Goal: Find specific page/section: Find specific page/section

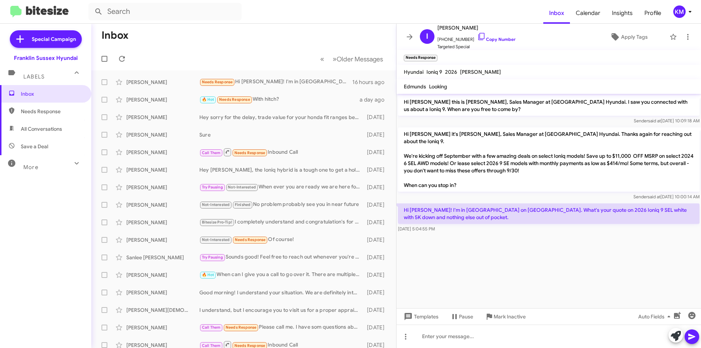
drag, startPoint x: 474, startPoint y: 27, endPoint x: 449, endPoint y: 27, distance: 24.4
click at [449, 27] on span "[PERSON_NAME]" at bounding box center [476, 27] width 78 height 9
copy span "Ledyashov"
click at [37, 131] on span "All Conversations" at bounding box center [41, 128] width 41 height 7
type input "in:all-conversations"
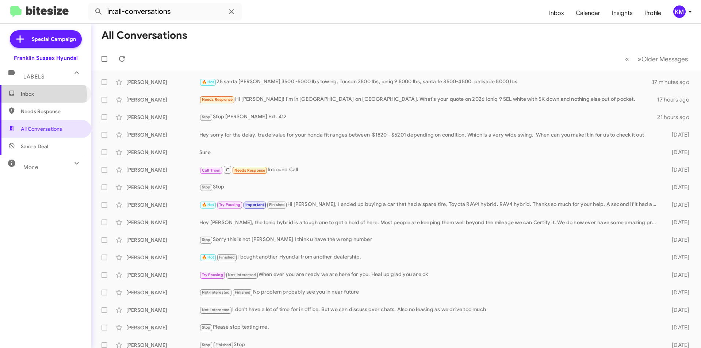
click at [31, 95] on span "Inbox" at bounding box center [52, 93] width 62 height 7
